Goal: Task Accomplishment & Management: Manage account settings

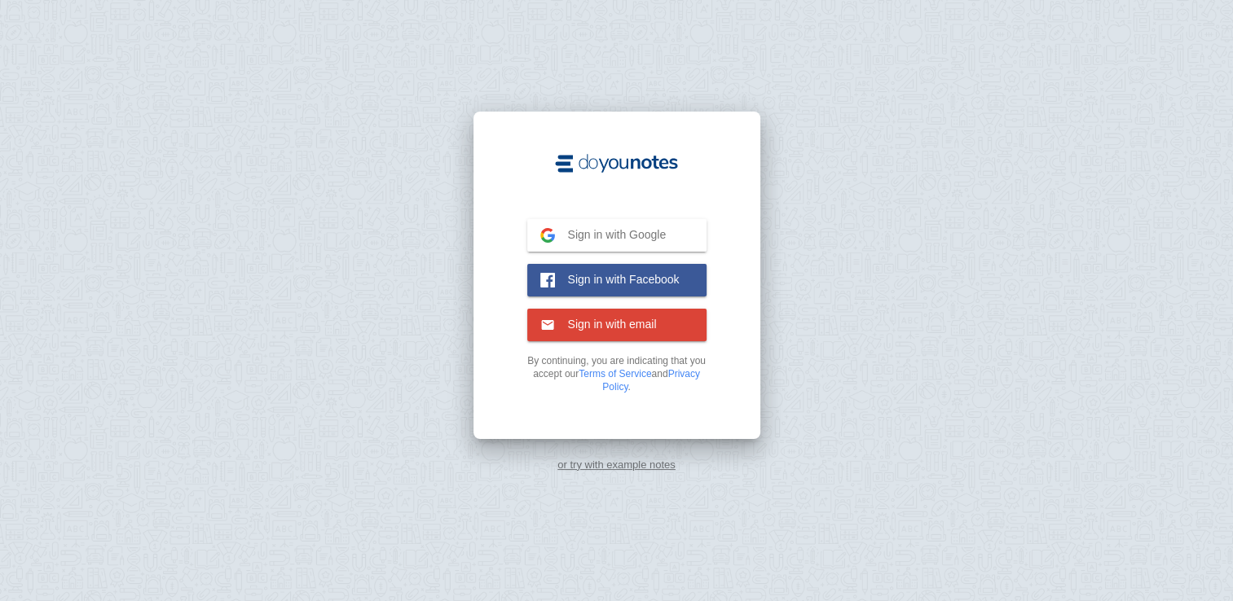
click at [629, 236] on span "Sign in with Google" at bounding box center [611, 234] width 112 height 15
